Goal: Task Accomplishment & Management: Use online tool/utility

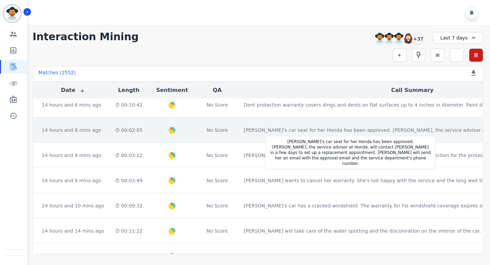
scroll to position [0, 169]
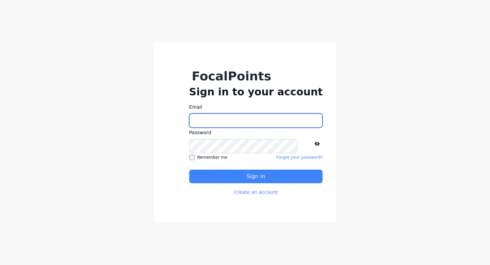
type input "**********"
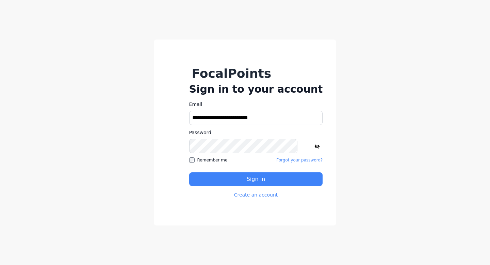
click at [294, 183] on button "Sign in" at bounding box center [256, 179] width 134 height 14
